Goal: Check status: Check status

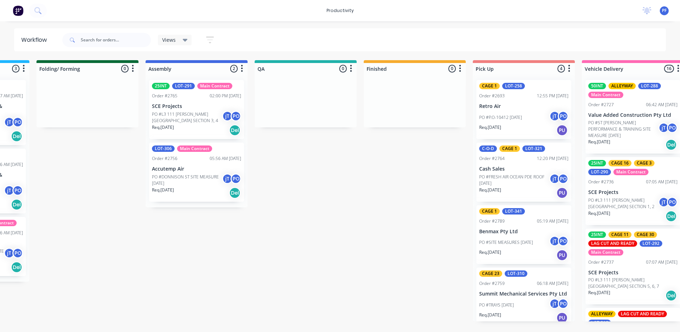
scroll to position [0, 451]
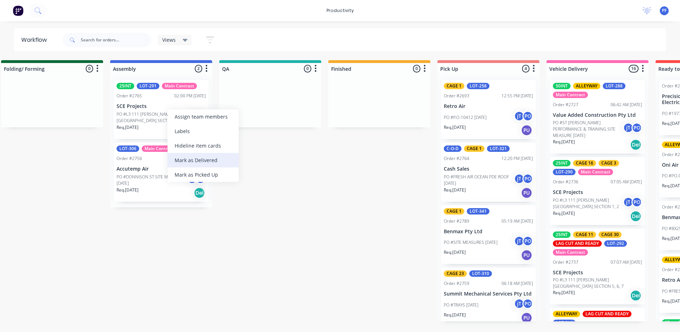
click at [184, 162] on div "Mark as Delivered" at bounding box center [203, 160] width 71 height 15
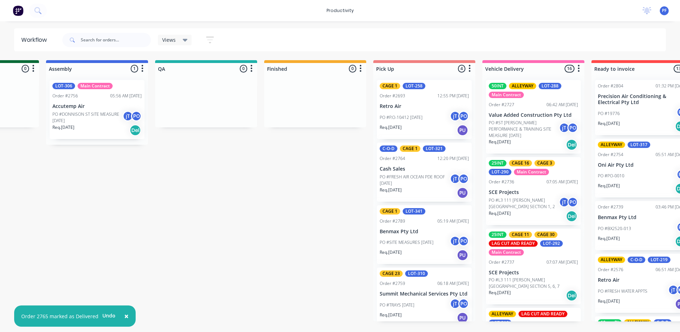
scroll to position [0, 551]
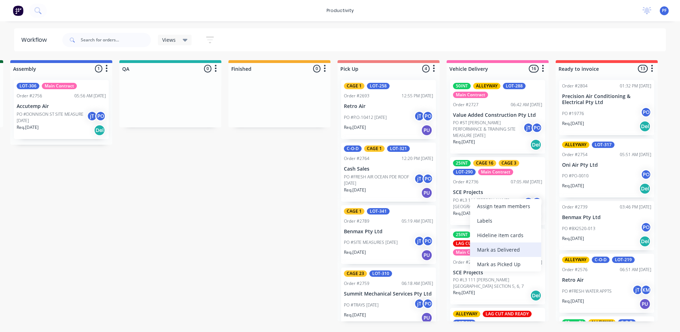
click at [492, 250] on div "Mark as Delivered" at bounding box center [505, 250] width 71 height 15
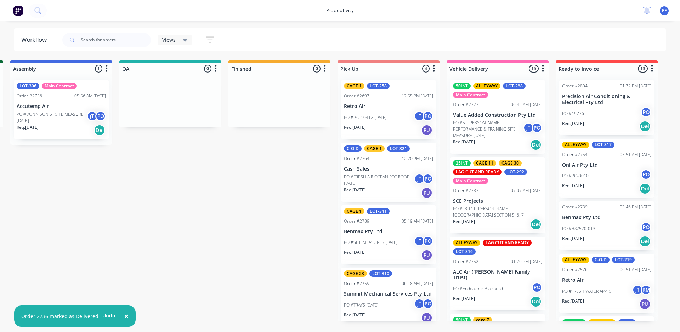
drag, startPoint x: 487, startPoint y: 196, endPoint x: 491, endPoint y: 196, distance: 4.3
click at [508, 247] on div "Mark as Delivered" at bounding box center [522, 249] width 71 height 15
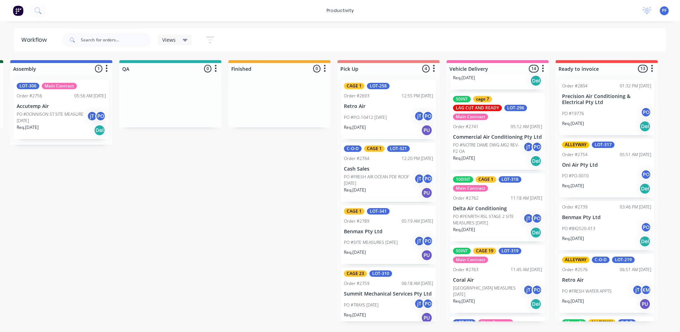
scroll to position [142, 0]
drag, startPoint x: 493, startPoint y: 217, endPoint x: 498, endPoint y: 214, distance: 5.6
click at [510, 267] on div "Mark as Delivered" at bounding box center [531, 269] width 71 height 15
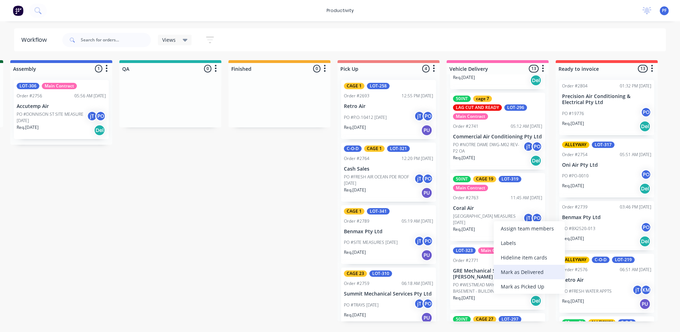
click at [510, 271] on div "Mark as Delivered" at bounding box center [529, 272] width 71 height 15
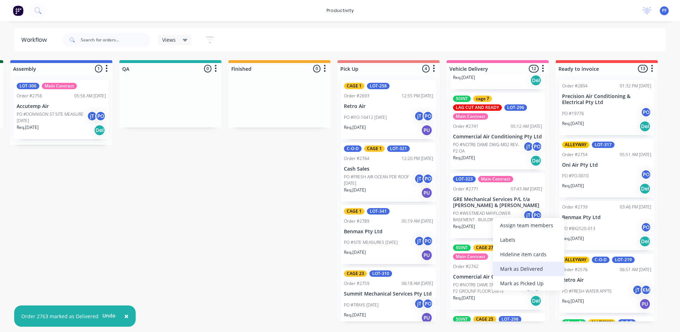
click at [506, 267] on div "Mark as Delivered" at bounding box center [528, 269] width 71 height 15
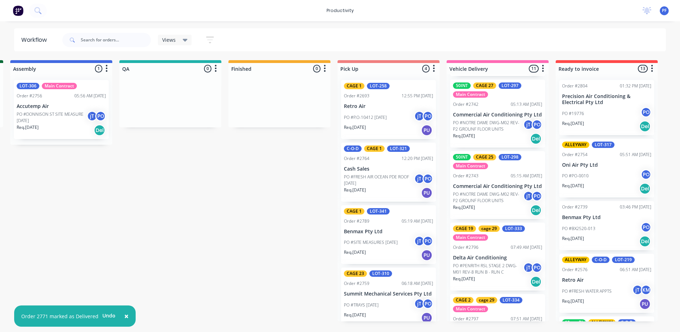
scroll to position [248, 0]
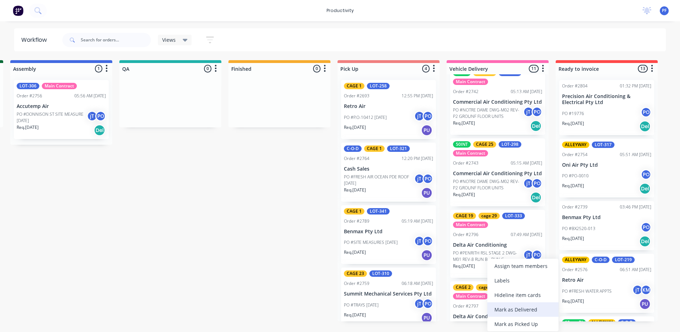
click at [508, 308] on div "Mark as Delivered" at bounding box center [523, 310] width 71 height 15
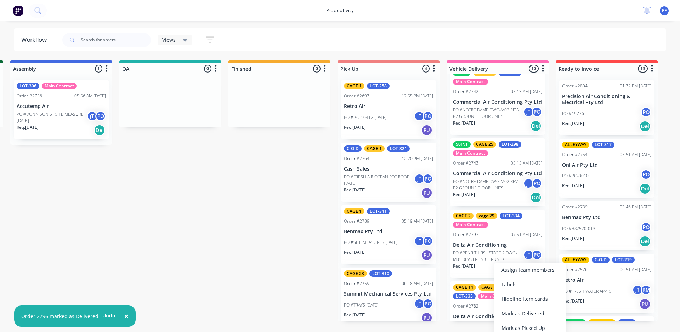
click at [512, 313] on div "Mark as Delivered" at bounding box center [530, 314] width 71 height 15
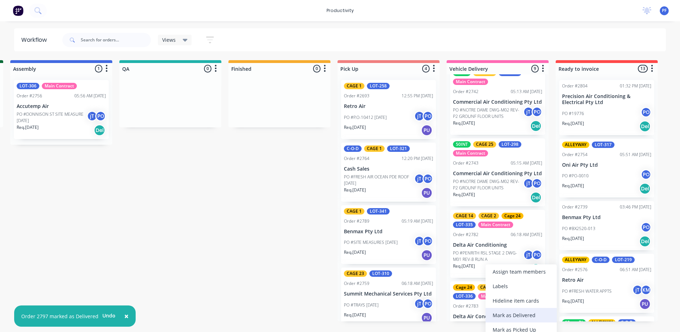
click at [514, 313] on div "Mark as Delivered" at bounding box center [521, 315] width 71 height 15
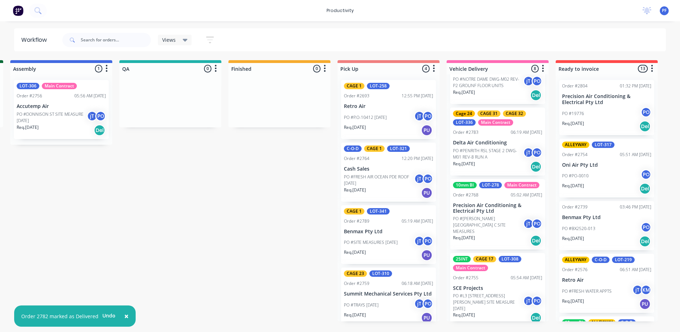
scroll to position [351, 0]
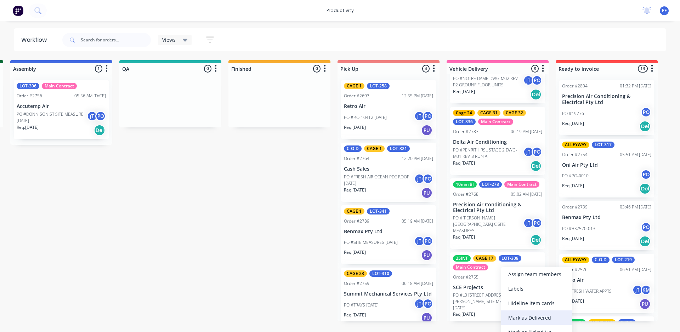
click at [520, 317] on div "Mark as Delivered" at bounding box center [537, 318] width 71 height 15
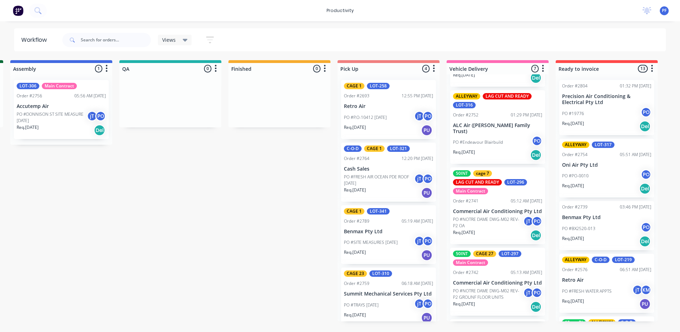
scroll to position [0, 0]
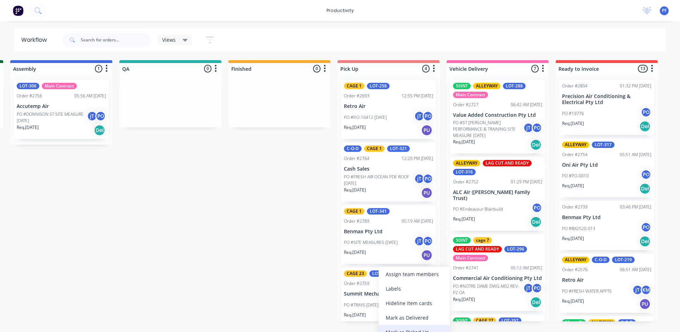
click at [412, 330] on div "Mark as Picked Up" at bounding box center [414, 332] width 71 height 15
